Goal: Navigation & Orientation: Find specific page/section

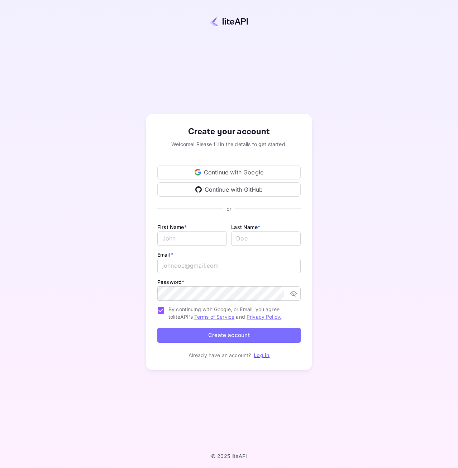
click at [225, 192] on div "Continue with GitHub" at bounding box center [228, 189] width 143 height 14
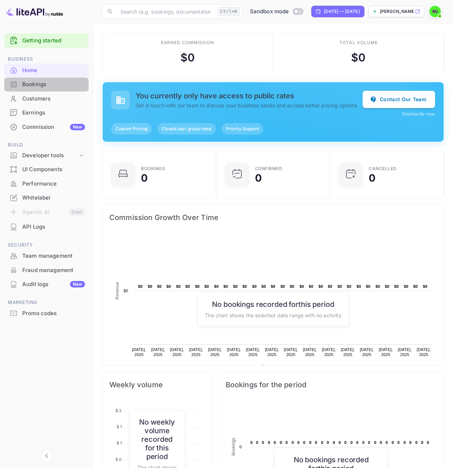
click at [43, 86] on div "Bookings" at bounding box center [53, 84] width 63 height 8
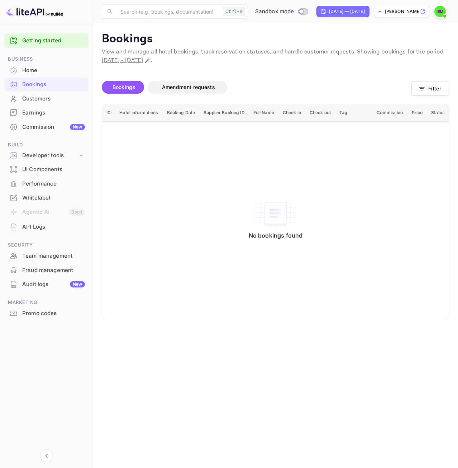
click at [55, 97] on div "Customers" at bounding box center [53, 99] width 63 height 8
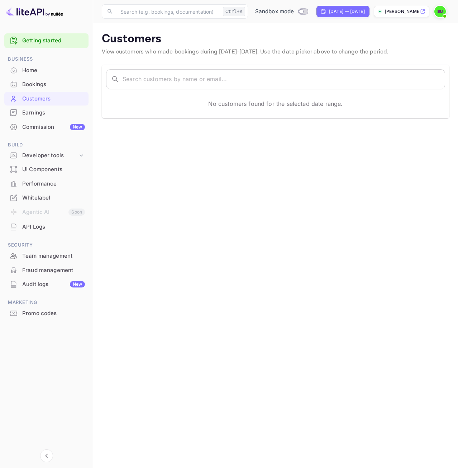
click at [52, 113] on div "Earnings" at bounding box center [53, 113] width 63 height 8
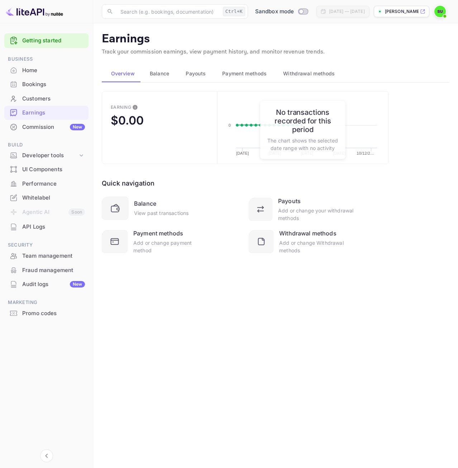
click at [59, 128] on div "Commission New" at bounding box center [53, 127] width 63 height 8
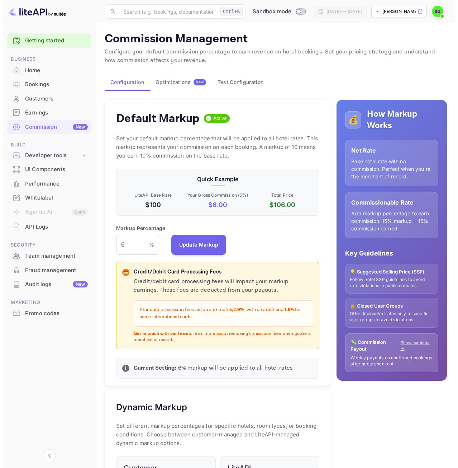
scroll to position [122, 198]
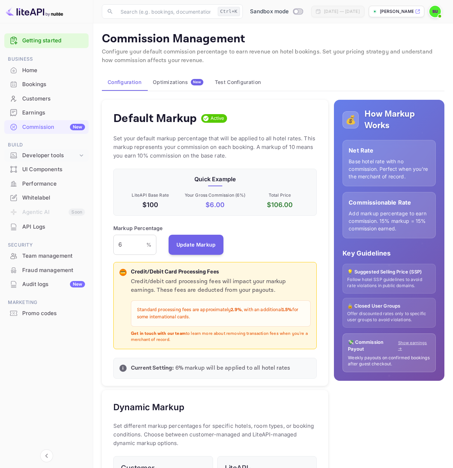
click at [47, 157] on div "Developer tools" at bounding box center [50, 155] width 56 height 8
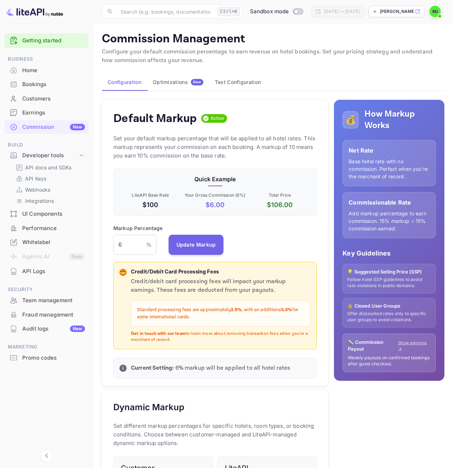
click at [50, 178] on link "API Keys" at bounding box center [49, 179] width 67 height 8
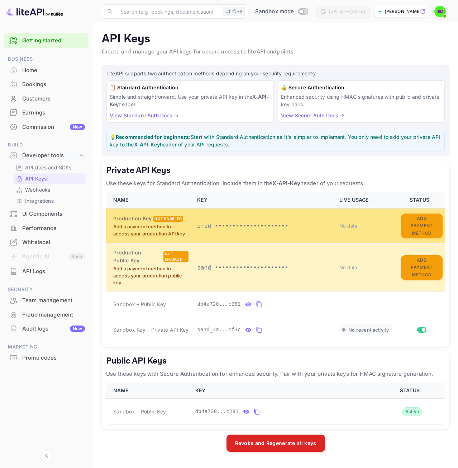
click at [228, 229] on p "prod_•••••••••••••••••••••" at bounding box center [264, 226] width 134 height 9
